Goal: Check status: Check status

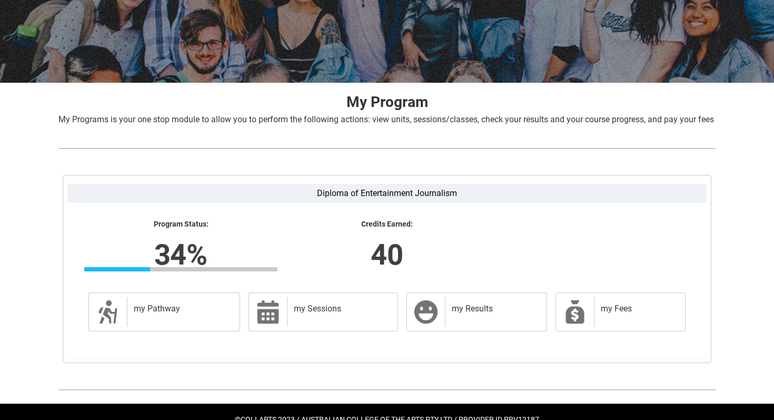
scroll to position [167, 0]
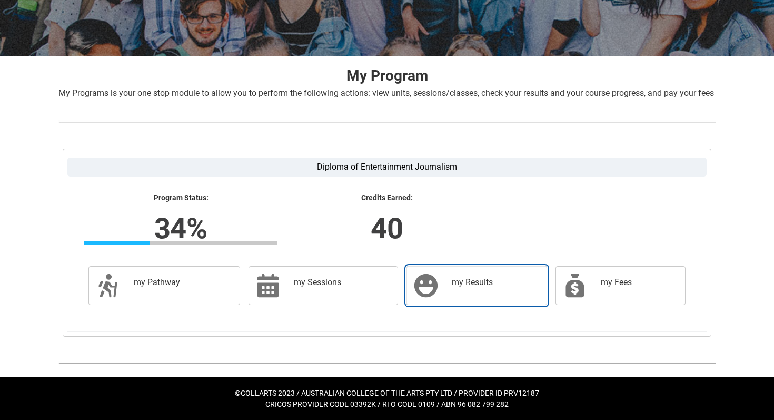
click at [489, 268] on link "my Results my Results" at bounding box center [477, 285] width 141 height 39
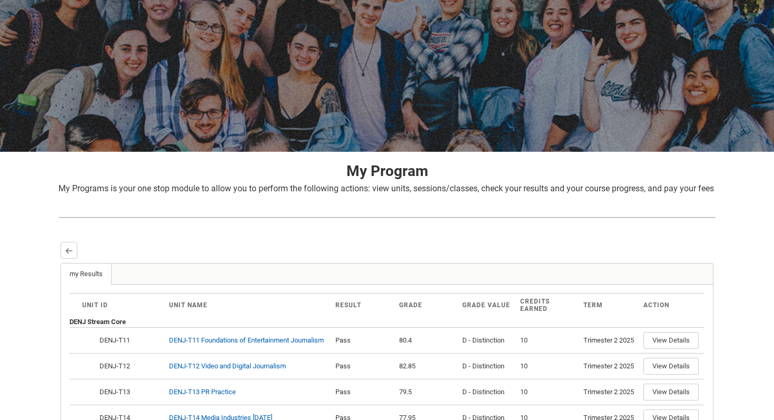
scroll to position [173, 0]
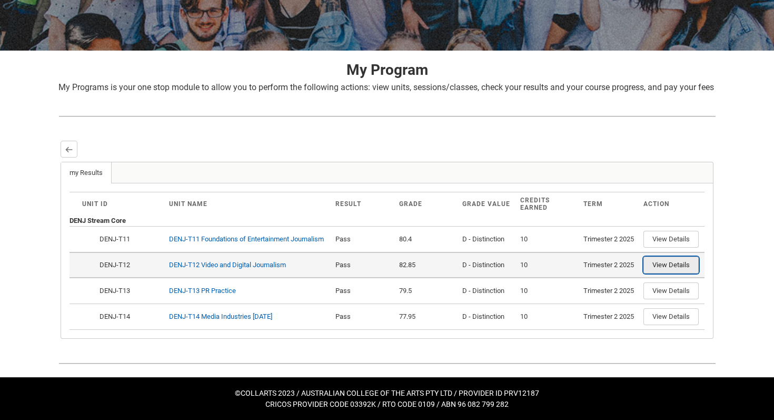
click at [676, 268] on button "View Details" at bounding box center [671, 265] width 55 height 17
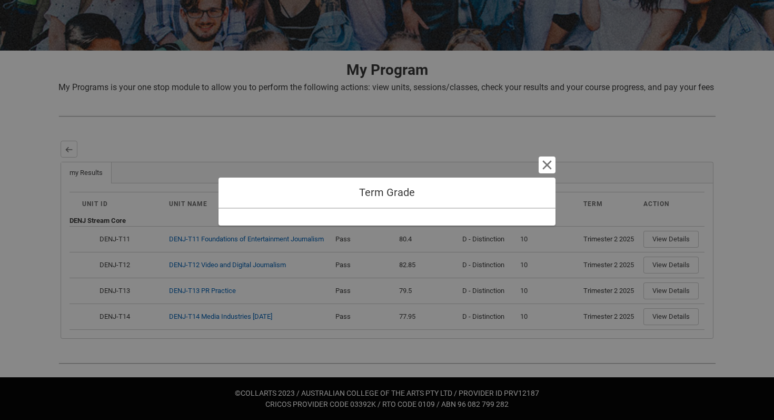
click at [393, 194] on h1 "Term Grade" at bounding box center [387, 192] width 320 height 13
click at [550, 162] on button "Cancel and close" at bounding box center [547, 164] width 17 height 17
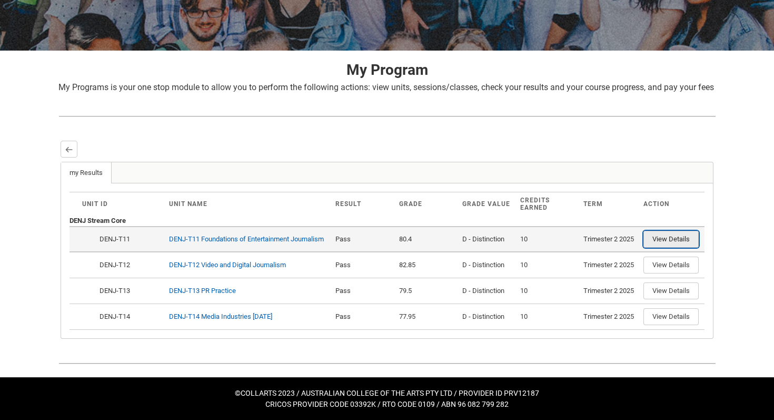
click at [676, 243] on button "View Details" at bounding box center [671, 239] width 55 height 17
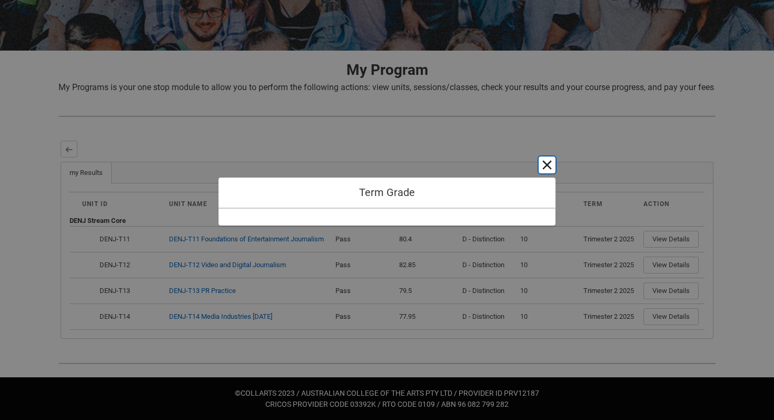
click at [543, 165] on button "Cancel and close" at bounding box center [547, 164] width 17 height 17
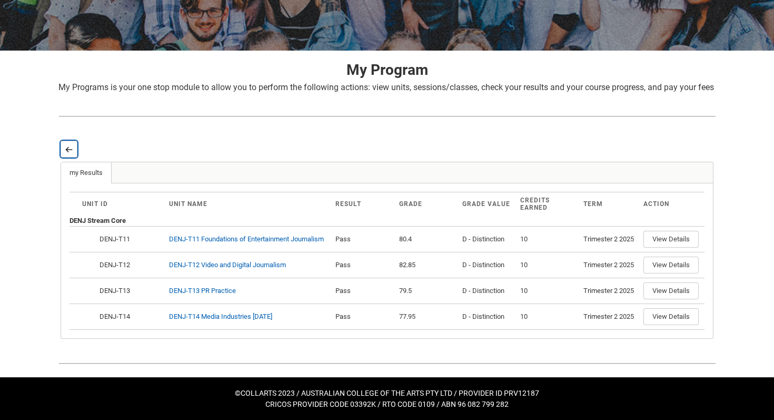
click at [73, 152] on button "Back" at bounding box center [69, 149] width 17 height 17
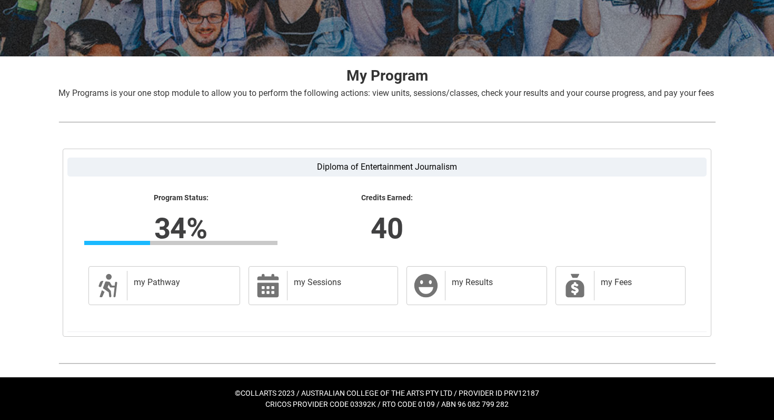
scroll to position [167, 0]
click at [217, 273] on div "my Pathway" at bounding box center [181, 286] width 109 height 30
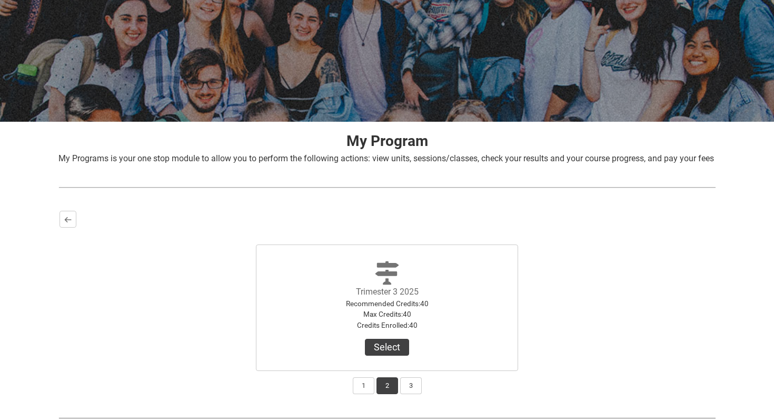
scroll to position [156, 0]
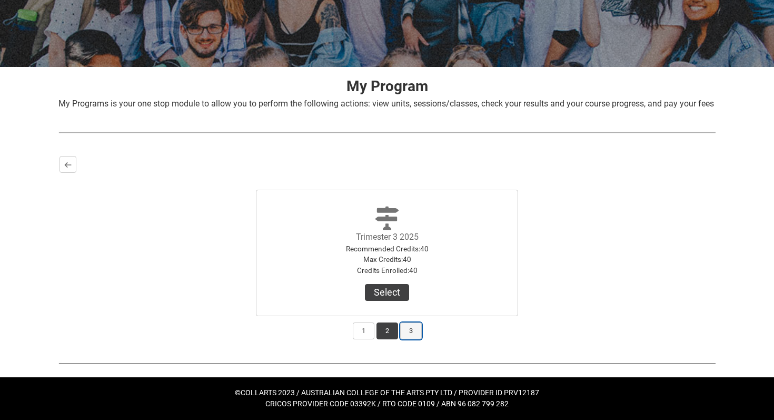
click at [411, 329] on button "3" at bounding box center [411, 330] width 22 height 17
click at [355, 335] on button "1" at bounding box center [364, 330] width 22 height 17
click at [381, 336] on button "2" at bounding box center [388, 330] width 22 height 17
click at [371, 335] on button "1" at bounding box center [364, 330] width 22 height 17
click at [388, 335] on button "2" at bounding box center [388, 330] width 22 height 17
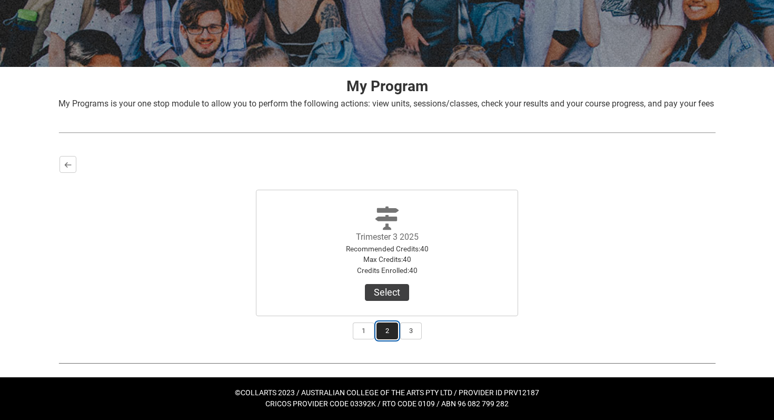
click at [377, 335] on button "2" at bounding box center [388, 330] width 22 height 17
click at [370, 335] on button "1" at bounding box center [364, 330] width 22 height 17
click at [381, 335] on button "2" at bounding box center [388, 330] width 22 height 17
click at [366, 334] on button "1" at bounding box center [364, 330] width 22 height 17
